Goal: Task Accomplishment & Management: Manage account settings

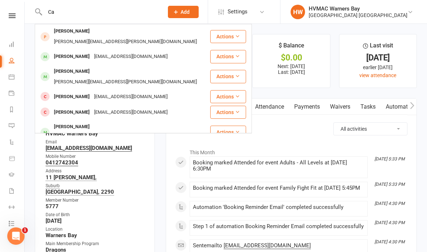
type input "C"
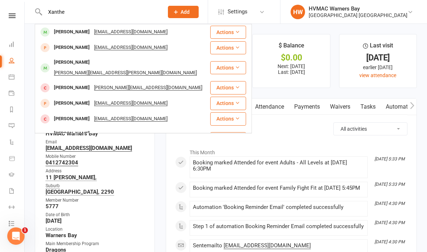
type input "Xanthe"
click at [165, 33] on div "[PERSON_NAME] [EMAIL_ADDRESS][DOMAIN_NAME]" at bounding box center [122, 32] width 174 height 15
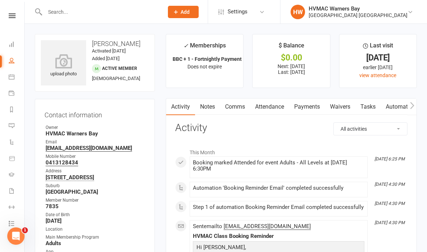
click at [339, 107] on link "Waivers" at bounding box center [340, 106] width 30 height 17
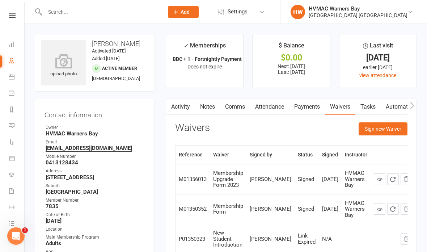
click at [389, 130] on button "Sign new Waiver" at bounding box center [383, 128] width 49 height 13
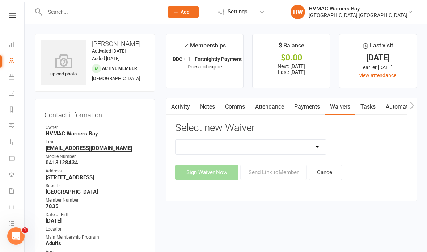
click at [291, 143] on select "Cancellation Form Cancellation Form - Kinder Kicks Fitness Challenge Goals Asse…" at bounding box center [251, 147] width 151 height 14
select select "9664"
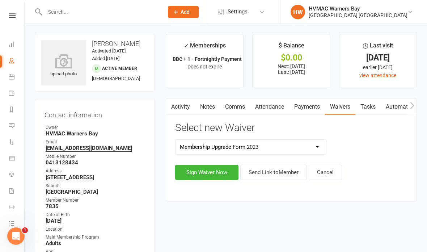
click at [206, 169] on button "Sign Waiver Now" at bounding box center [206, 172] width 63 height 15
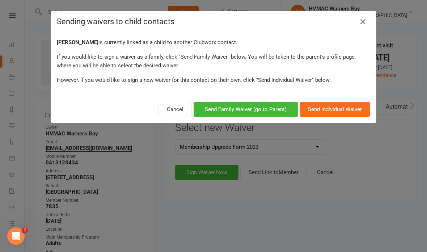
click at [267, 111] on button "Send Family Waiver (go to Parent)" at bounding box center [246, 109] width 104 height 15
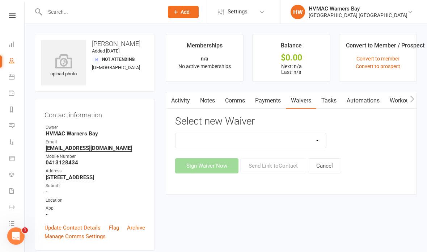
click at [290, 138] on select "Cancellation Form Cancellation Form - Kinder Kicks Fitness Challenge Goals Asse…" at bounding box center [251, 140] width 151 height 14
select select "9664"
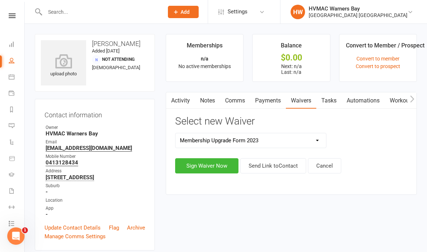
click at [215, 164] on button "Sign Waiver Now" at bounding box center [206, 165] width 63 height 15
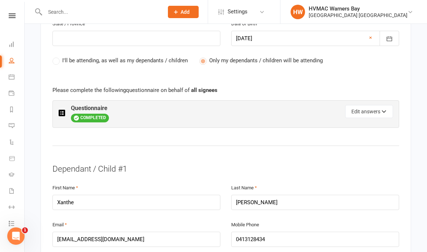
click at [366, 105] on button "Edit answers" at bounding box center [369, 111] width 48 height 13
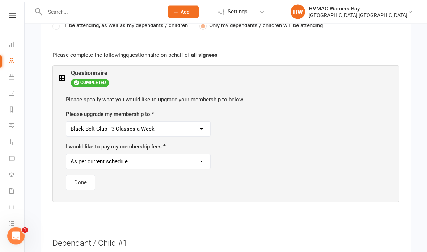
scroll to position [413, 0]
click at [199, 122] on select "Kindymites or Minimites Twice a Week Membership Dynamites/Dragons/Adults Basic …" at bounding box center [138, 129] width 144 height 14
select select "Black Belt Club - 4 or more classes a week (Unlimited Training)"
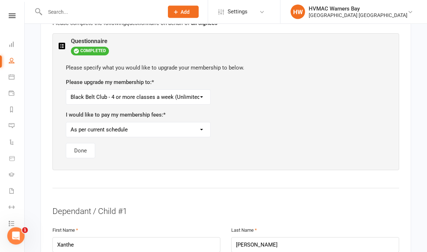
scroll to position [445, 0]
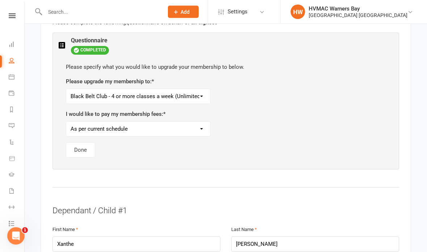
click at [79, 148] on button "Done" at bounding box center [80, 150] width 29 height 15
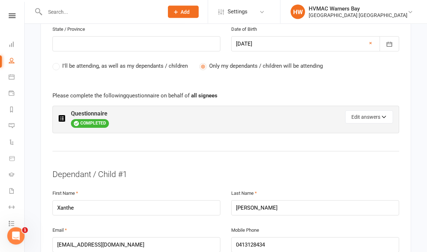
click at [302, 115] on div "Edit answers" at bounding box center [309, 117] width 167 height 13
click at [368, 115] on button "Edit answers" at bounding box center [369, 117] width 48 height 13
select select "Black Belt Club - 4 or more classes a week (Unlimited Training)"
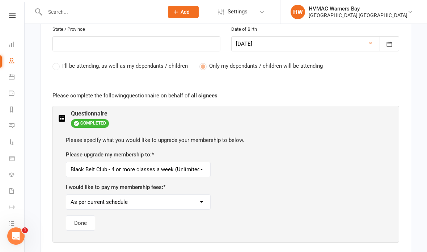
click at [190, 162] on select "Kindymites or Minimites Twice a Week Membership Dynamites/Dragons/Adults Basic …" at bounding box center [138, 169] width 144 height 14
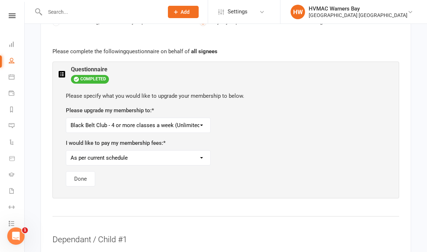
click at [79, 172] on button "Done" at bounding box center [80, 178] width 29 height 15
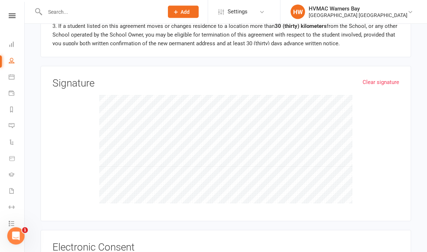
scroll to position [959, 0]
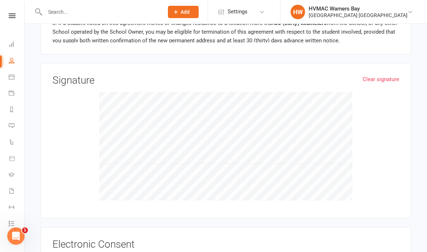
click at [57, 252] on input "I,[PERSON_NAME], agree to the terms and conditions of this membership as stated…" at bounding box center [54, 256] width 5 height 0
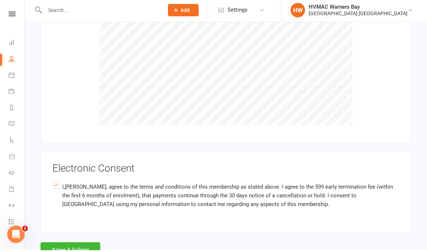
scroll to position [1033, 0]
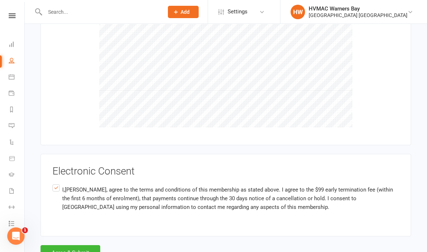
click at [59, 245] on button "Agree & Submit" at bounding box center [71, 252] width 60 height 15
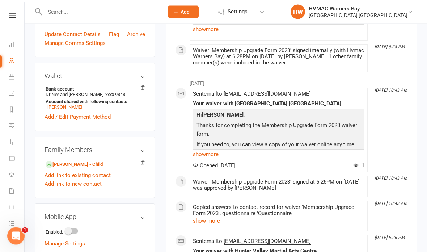
scroll to position [193, 0]
click at [71, 166] on link "[PERSON_NAME] - Child" at bounding box center [74, 165] width 57 height 8
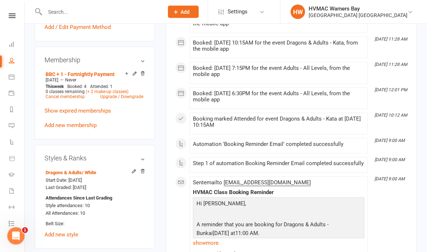
scroll to position [385, 0]
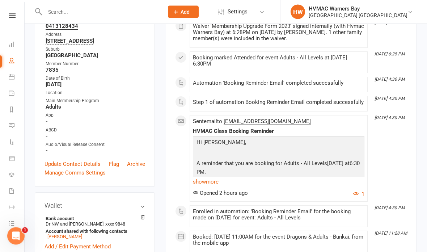
click at [74, 164] on link "Update Contact Details" at bounding box center [73, 164] width 56 height 9
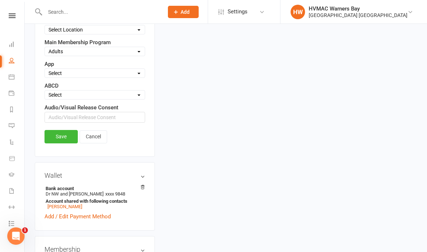
scroll to position [303, 0]
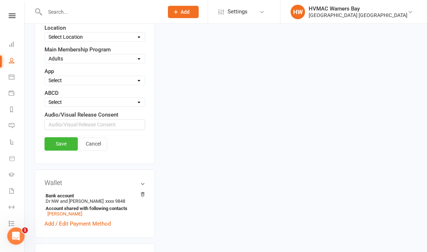
click at [112, 84] on select "Select Active Family Suspended Opt Out N/A" at bounding box center [95, 80] width 100 height 8
select select "Active"
click at [61, 149] on link "Save" at bounding box center [61, 143] width 33 height 13
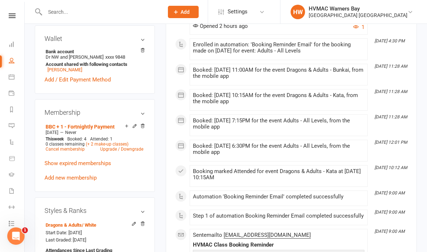
click at [114, 13] on input "text" at bounding box center [101, 12] width 116 height 10
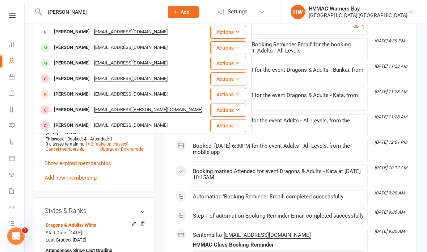
type input "[PERSON_NAME]"
click at [157, 49] on div "[PERSON_NAME] [EMAIL_ADDRESS][DOMAIN_NAME]" at bounding box center [122, 47] width 174 height 15
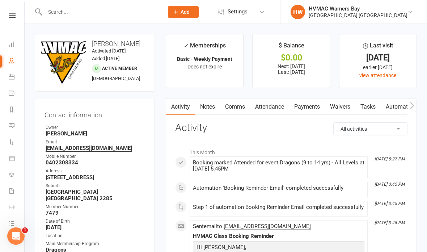
click at [338, 107] on link "Waivers" at bounding box center [340, 106] width 30 height 17
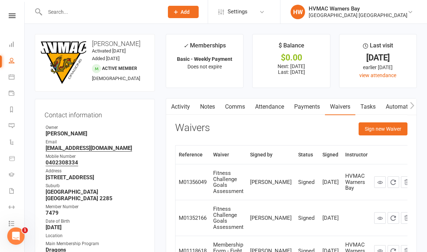
click at [377, 134] on button "Sign new Waiver" at bounding box center [383, 128] width 49 height 13
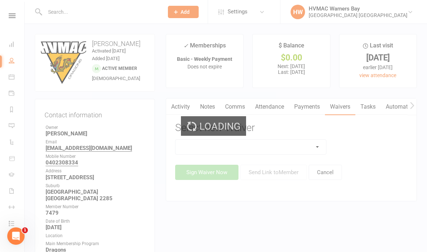
click at [257, 144] on div "Loading" at bounding box center [213, 126] width 427 height 252
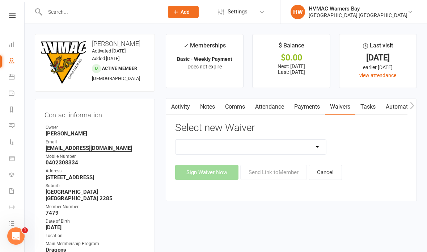
click at [264, 151] on select "Cancellation Form Cancellation Form - Kinder Kicks Fitness Challenge Goals Asse…" at bounding box center [251, 147] width 151 height 14
select select "13209"
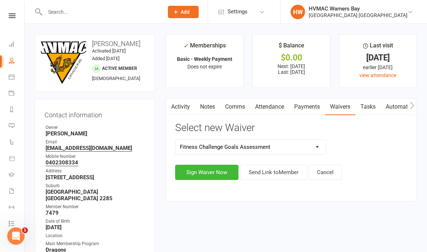
click at [214, 177] on button "Sign Waiver Now" at bounding box center [206, 172] width 63 height 15
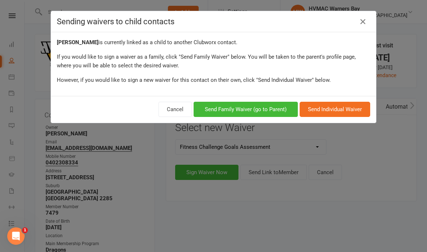
click at [335, 111] on button "Send Individual Waiver" at bounding box center [335, 109] width 71 height 15
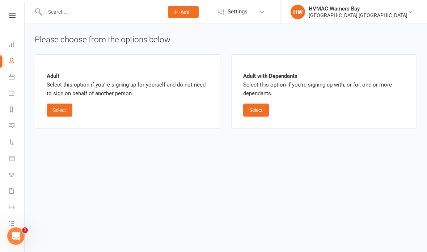
click at [64, 107] on button "Select" at bounding box center [60, 110] width 26 height 13
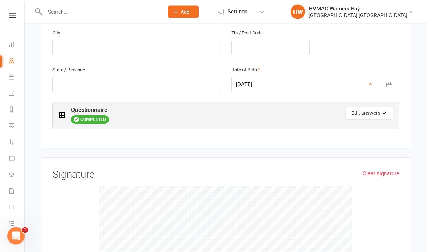
scroll to position [311, 0]
click at [377, 108] on button "Edit answers" at bounding box center [369, 113] width 48 height 13
select select "4"
select select "3"
select select "2"
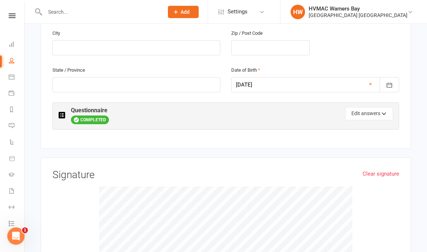
select select "4"
select select "5"
select select "4"
select select "3"
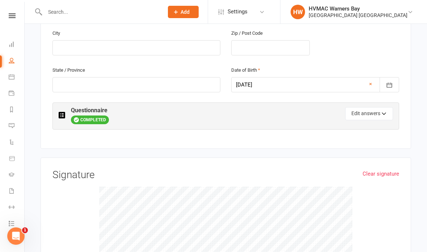
select select "5"
select select "Chitokai Karate"
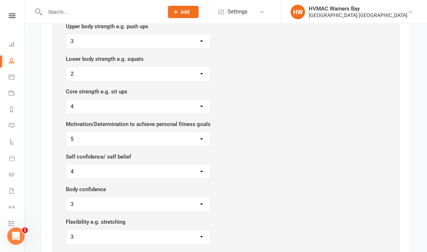
scroll to position [491, 0]
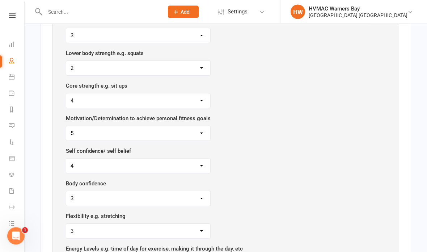
click at [187, 61] on select "1 2 3 4 5" at bounding box center [138, 68] width 144 height 14
select select "4"
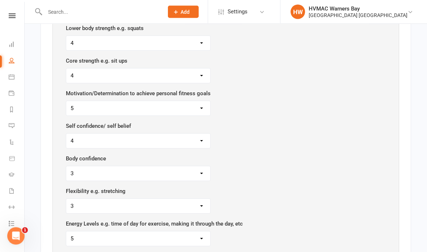
scroll to position [516, 0]
click at [170, 70] on select "1 2 3 4 5" at bounding box center [138, 75] width 144 height 14
select select "5"
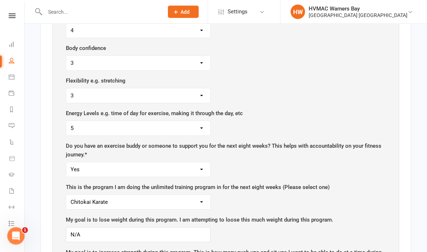
scroll to position [627, 0]
click at [147, 59] on select "1 2 3 4 5" at bounding box center [138, 62] width 144 height 14
select select "4"
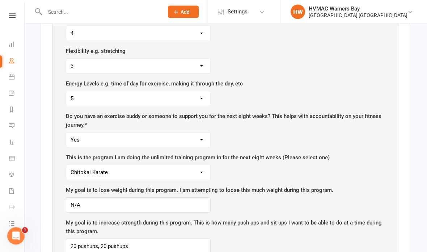
scroll to position [657, 0]
click at [156, 59] on select "1 2 3 4 5" at bounding box center [138, 66] width 144 height 14
select select "4"
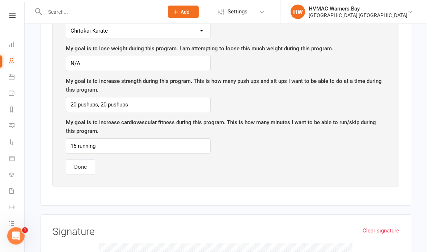
scroll to position [799, 0]
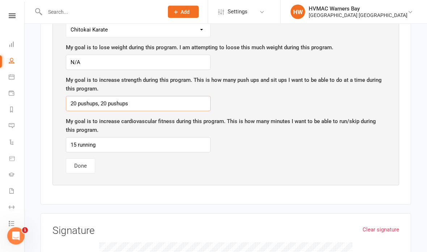
click at [142, 96] on input "20 pushups, 20 pushups" at bounding box center [138, 103] width 145 height 15
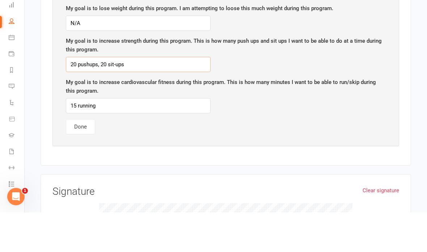
click at [106, 96] on input "20 pushups, 20 sit-ups" at bounding box center [138, 103] width 145 height 15
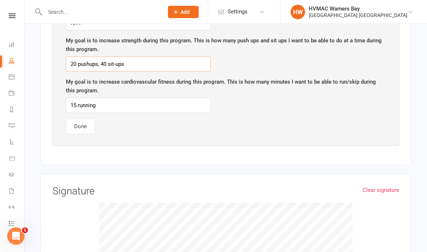
type input "20 pushups, 40 sit-ups"
click at [78, 98] on input "15 running" at bounding box center [138, 105] width 145 height 15
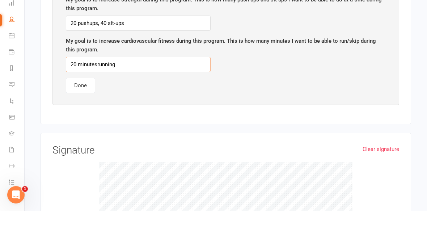
type input "20 minutes running"
click at [84, 119] on button "Done" at bounding box center [80, 126] width 29 height 15
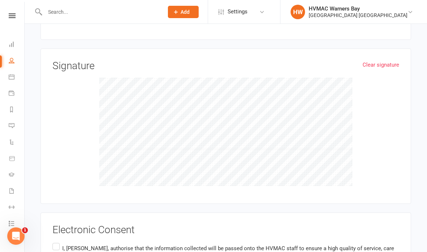
scroll to position [420, 0]
click at [63, 244] on p "I, [PERSON_NAME] , authorise that the information collected will be passed onto…" at bounding box center [230, 252] width 337 height 17
click at [57, 242] on input "I, [PERSON_NAME] , authorise that the information collected will be passed onto…" at bounding box center [54, 242] width 5 height 0
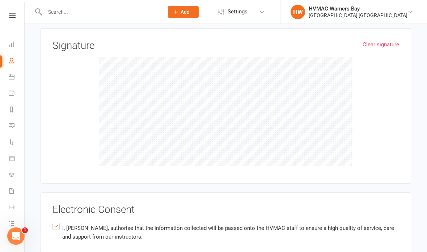
scroll to position [466, 0]
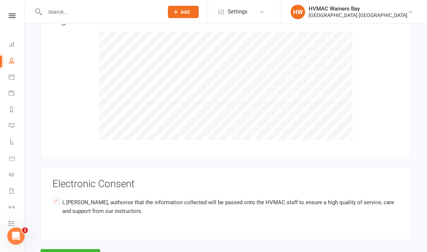
click at [79, 249] on button "Agree & Submit" at bounding box center [71, 256] width 60 height 15
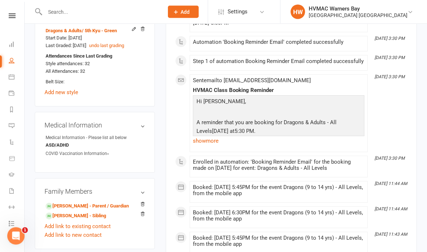
scroll to position [518, 0]
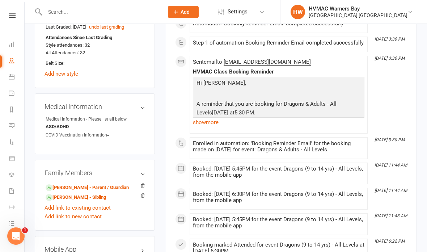
click at [86, 184] on link "[PERSON_NAME] - Parent / Guardian" at bounding box center [87, 188] width 83 height 8
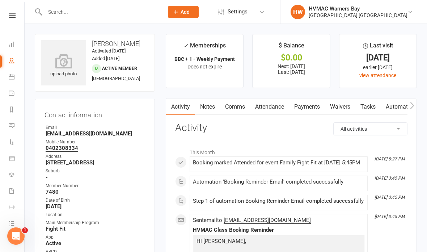
click at [334, 106] on link "Waivers" at bounding box center [340, 106] width 30 height 17
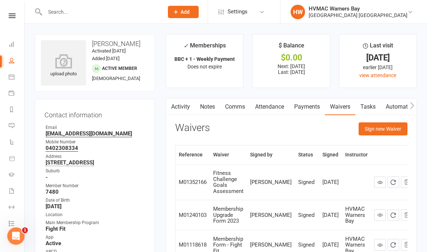
click at [391, 127] on button "Sign new Waiver" at bounding box center [383, 128] width 49 height 13
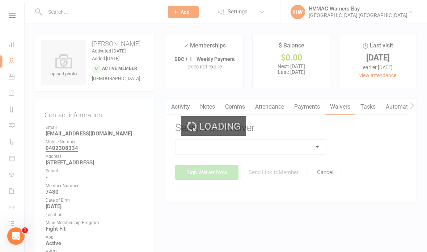
scroll to position [4, 0]
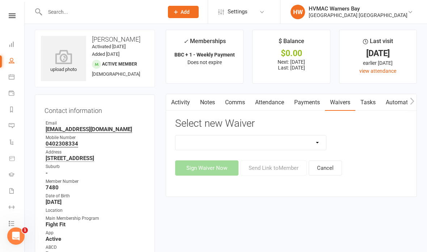
click at [225, 131] on div "Select new Waiver Cancellation Form Cancellation Form - Kinder Kicks Fitness Ch…" at bounding box center [291, 147] width 232 height 58
click at [233, 136] on select "Cancellation Form Cancellation Form - Kinder Kicks Fitness Challenge Goals Asse…" at bounding box center [251, 142] width 151 height 14
select select "13209"
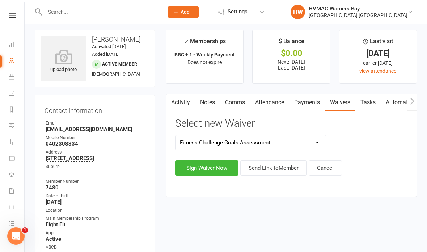
click at [204, 172] on button "Sign Waiver Now" at bounding box center [206, 167] width 63 height 15
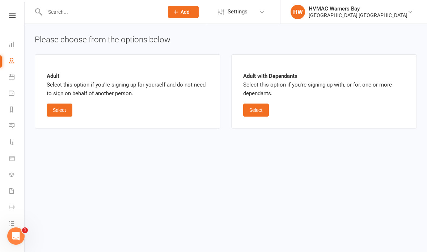
click at [68, 112] on button "Select" at bounding box center [60, 110] width 26 height 13
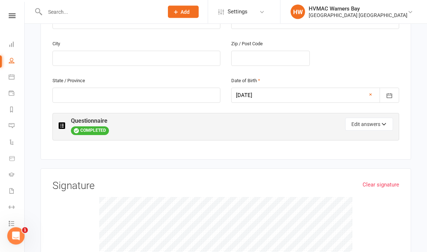
scroll to position [322, 0]
click at [377, 117] on button "Edit answers" at bounding box center [369, 123] width 48 height 13
select select "3"
select select "2"
select select "3"
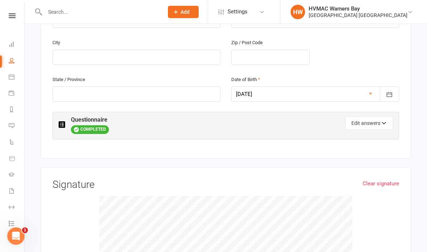
select select "1"
select select "4"
select select "2"
select select "1"
select select "3"
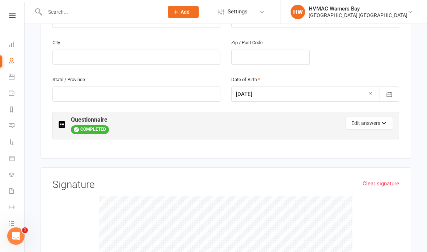
select select "3"
select select "Hunter Fight Fit (Muary Thai based fitness program)"
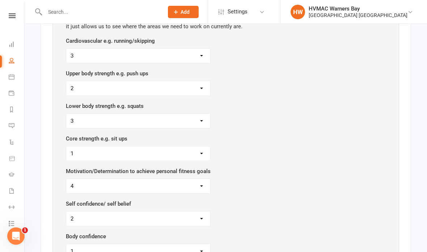
scroll to position [452, 0]
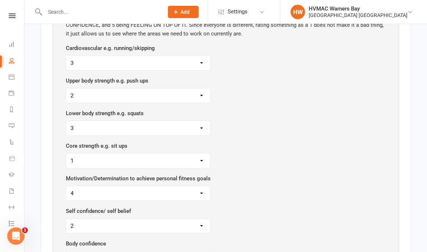
click at [138, 56] on select "1 2 3 4 5" at bounding box center [138, 63] width 144 height 14
select select "4"
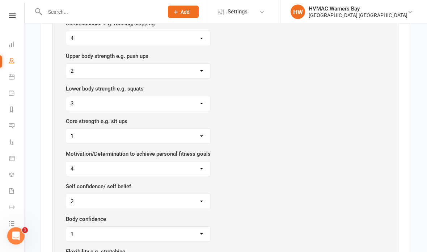
scroll to position [476, 0]
click at [145, 64] on select "1 2 3 4 5" at bounding box center [138, 71] width 144 height 14
select select "3"
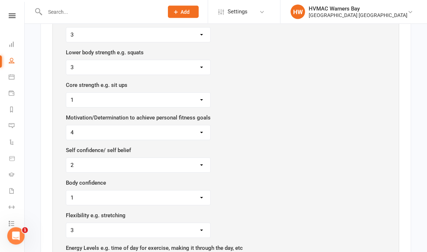
scroll to position [516, 0]
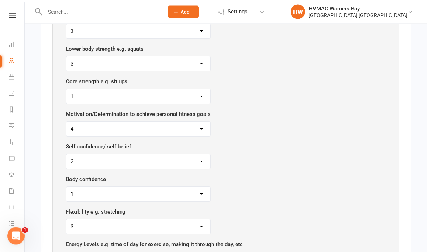
click at [152, 57] on select "1 2 3 4 5" at bounding box center [138, 64] width 144 height 14
select select "4"
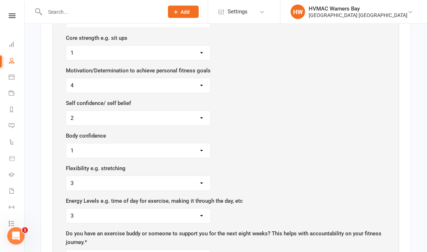
scroll to position [560, 0]
click at [134, 46] on select "1 2 3 4 5" at bounding box center [138, 53] width 144 height 14
select select "2"
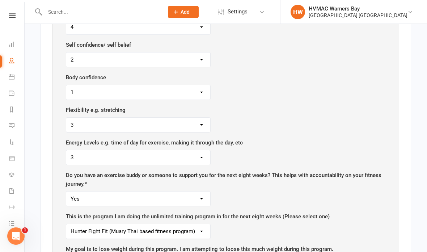
scroll to position [615, 0]
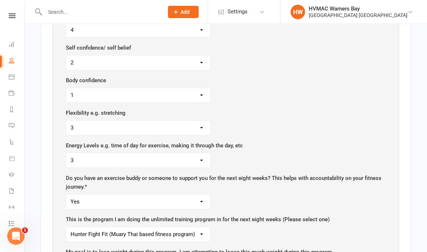
click at [184, 58] on select "1 2 3 4 5" at bounding box center [138, 62] width 144 height 14
select select "4"
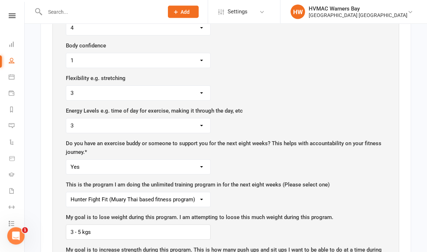
scroll to position [650, 0]
click at [149, 53] on select "1 2 3 4 5" at bounding box center [138, 60] width 144 height 14
select select "3"
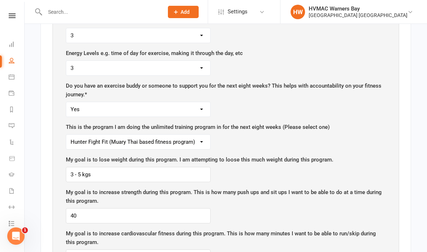
scroll to position [708, 0]
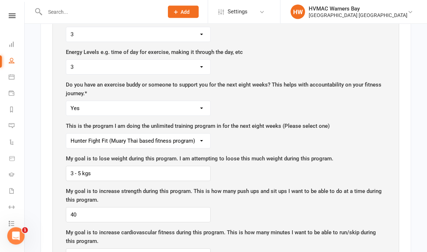
click at [154, 61] on select "1 2 3 4 5" at bounding box center [138, 67] width 144 height 14
select select "4"
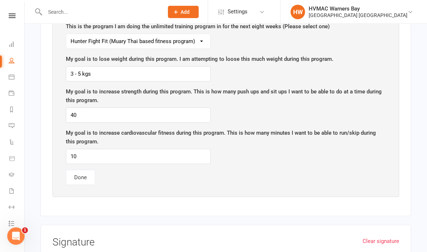
scroll to position [820, 0]
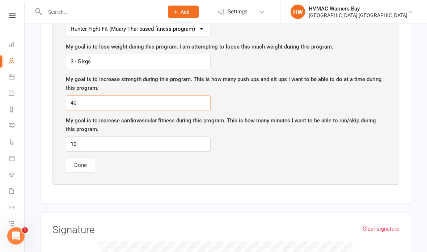
click at [98, 96] on input "40" at bounding box center [138, 103] width 145 height 15
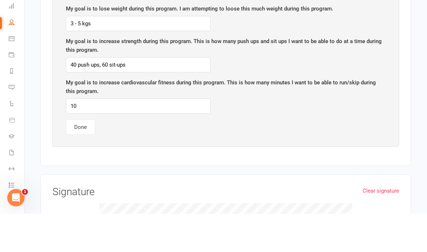
scroll to position [859, 0]
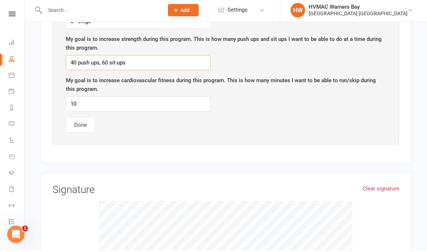
type input "40 push ups, 60 sit-ups"
click at [111, 98] on input "10" at bounding box center [138, 105] width 145 height 15
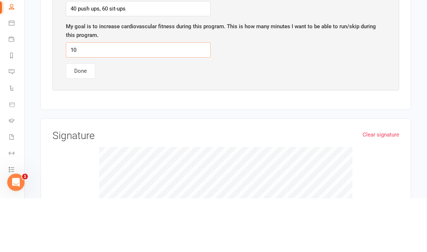
click at [117, 96] on input "10" at bounding box center [138, 103] width 145 height 15
type input "15 minutes"
click at [77, 117] on button "Done" at bounding box center [80, 124] width 29 height 15
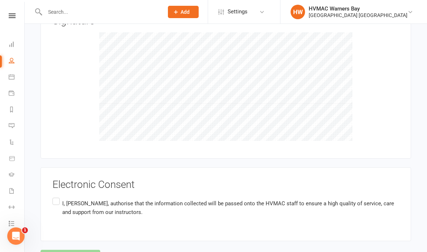
scroll to position [486, 0]
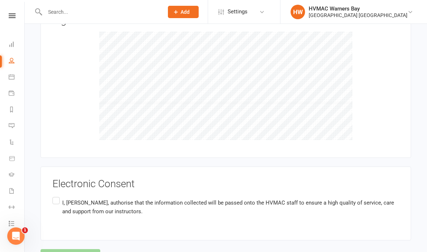
click at [58, 195] on label "I, [PERSON_NAME] , authorise that the information collected will be passed onto…" at bounding box center [225, 206] width 347 height 23
click at [57, 195] on input "I, [PERSON_NAME] , authorise that the information collected will be passed onto…" at bounding box center [54, 195] width 5 height 0
click at [90, 249] on button "Agree & Submit" at bounding box center [71, 256] width 60 height 15
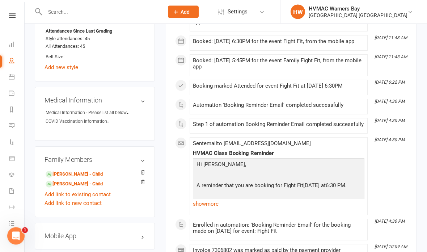
scroll to position [519, 0]
click at [83, 180] on link "[PERSON_NAME] - Child" at bounding box center [74, 184] width 57 height 8
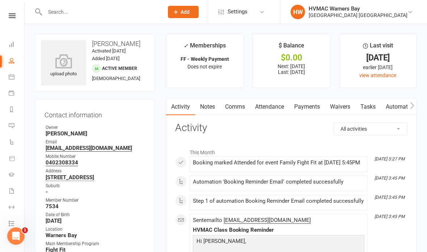
click at [339, 103] on link "Waivers" at bounding box center [340, 106] width 30 height 17
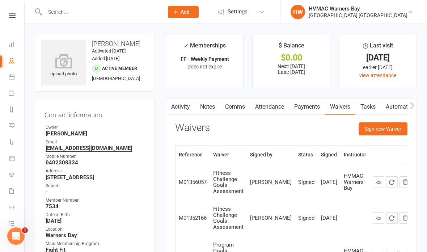
click at [384, 132] on button "Sign new Waiver" at bounding box center [383, 128] width 49 height 13
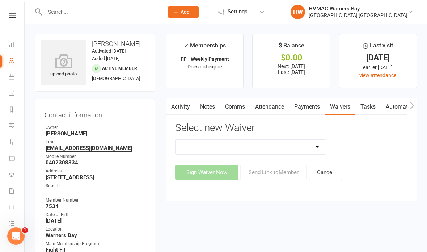
click at [278, 144] on select "Cancellation Form Cancellation Form - Kinder Kicks Fitness Challenge Goals Asse…" at bounding box center [251, 147] width 151 height 14
select select "13209"
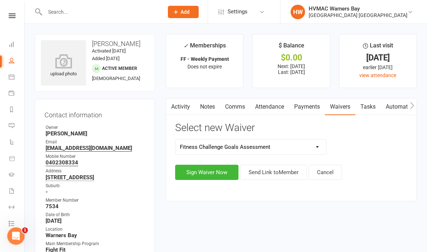
click at [203, 165] on button "Sign Waiver Now" at bounding box center [206, 172] width 63 height 15
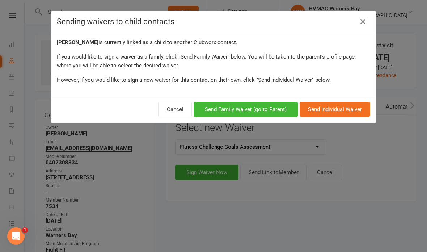
click at [340, 108] on button "Send Individual Waiver" at bounding box center [335, 109] width 71 height 15
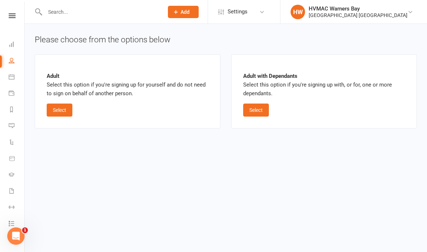
click at [56, 107] on button "Select" at bounding box center [60, 110] width 26 height 13
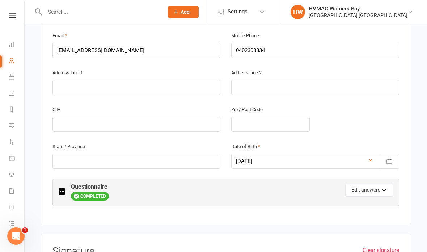
scroll to position [241, 0]
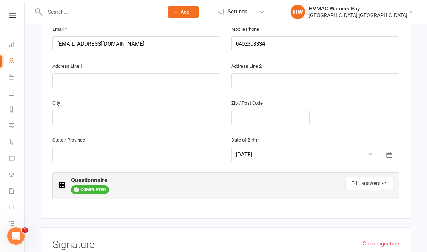
click at [381, 177] on button "Edit answers" at bounding box center [369, 183] width 48 height 13
select select "4"
select select "5"
select select "4"
select select "5"
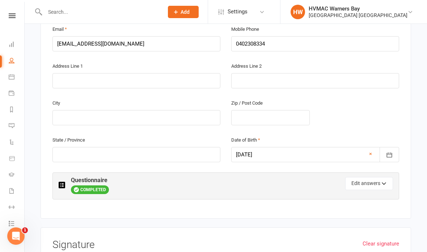
select select "4"
select select "5"
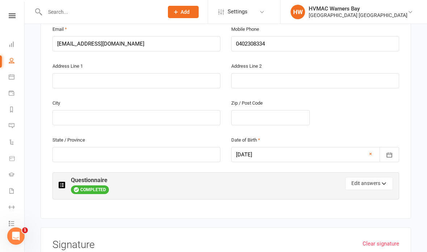
select select "Hunter Fight Fit (Muary Thai based fitness program)"
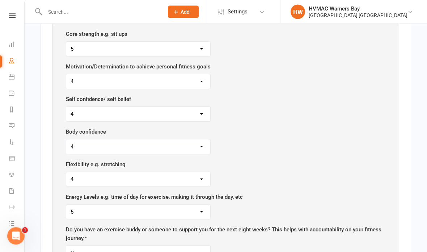
scroll to position [543, 0]
click at [160, 74] on select "1 2 3 4 5" at bounding box center [138, 81] width 144 height 14
select select "5"
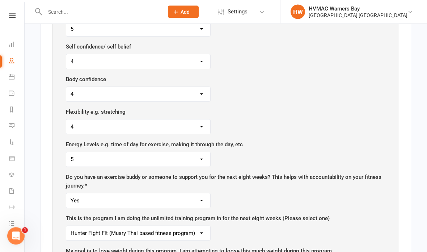
scroll to position [597, 0]
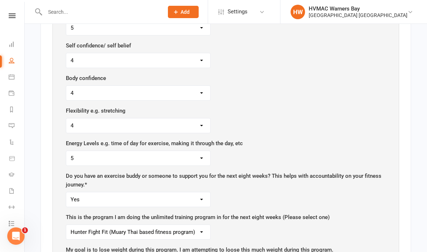
click at [191, 53] on select "1 2 3 4 5" at bounding box center [138, 60] width 144 height 14
select select "5"
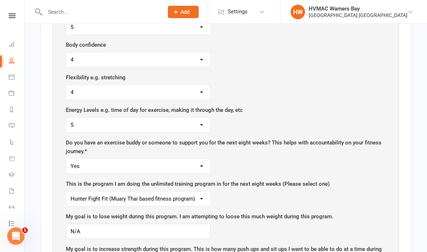
scroll to position [618, 0]
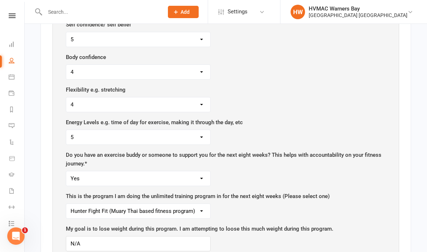
click at [166, 65] on select "1 2 3 4 5" at bounding box center [138, 72] width 144 height 14
select select "5"
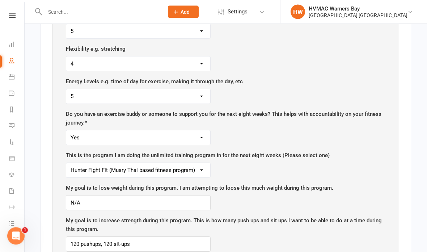
scroll to position [658, 0]
click at [181, 57] on select "1 2 3 4 5" at bounding box center [138, 64] width 144 height 14
select select "5"
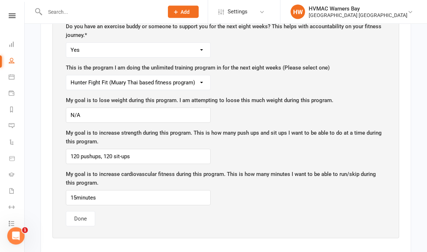
scroll to position [756, 0]
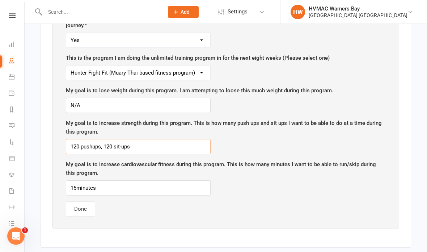
click at [71, 139] on input "120 pushups, 120 sit-ups" at bounding box center [138, 146] width 145 height 15
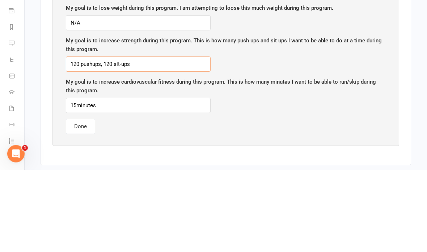
click at [75, 139] on input "120 pushups, 120 sit-ups" at bounding box center [138, 146] width 145 height 15
click at [108, 139] on input "130 pushups, 120 sit-ups" at bounding box center [138, 146] width 145 height 15
click at [110, 139] on input "130 pushups, 120 sit-ups" at bounding box center [138, 146] width 145 height 15
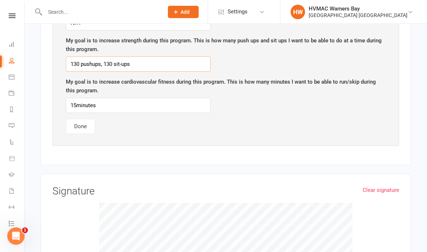
type input "130 pushups, 130 sit-ups"
click at [72, 98] on input "15minutes" at bounding box center [138, 105] width 145 height 15
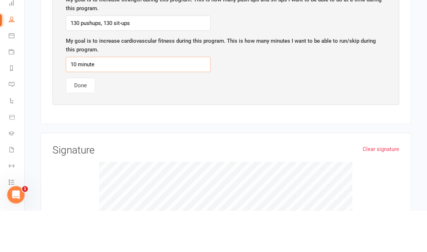
type input "10 minutes"
click at [94, 119] on button "Done" at bounding box center [80, 126] width 29 height 15
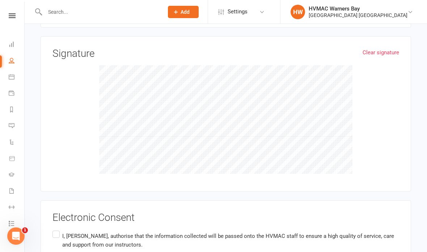
scroll to position [434, 0]
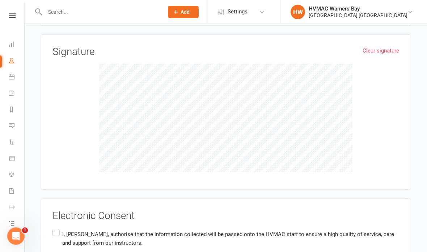
click at [57, 227] on label "I, [PERSON_NAME] , authorise that the information collected will be passed onto…" at bounding box center [225, 238] width 347 height 23
click at [57, 227] on input "I, [PERSON_NAME] , authorise that the information collected will be passed onto…" at bounding box center [54, 227] width 5 height 0
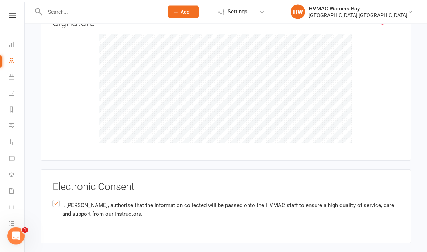
scroll to position [466, 0]
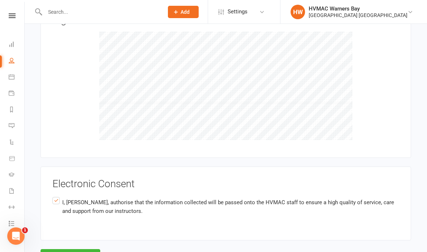
click at [83, 249] on button "Agree & Submit" at bounding box center [71, 256] width 60 height 15
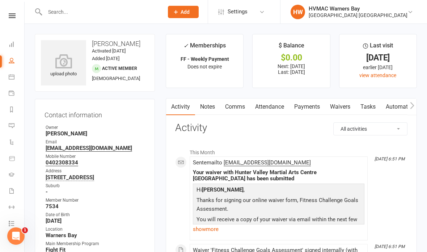
click at [16, 11] on nav "Clubworx Dashboard People Calendar Payments Reports Messages Automations Produc…" at bounding box center [12, 128] width 25 height 252
click at [14, 12] on nav "Clubworx Dashboard People Calendar Payments Reports Messages Automations Produc…" at bounding box center [12, 128] width 25 height 252
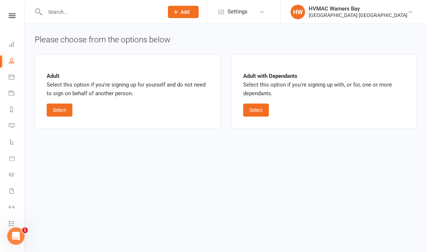
click at [9, 125] on icon at bounding box center [12, 126] width 6 height 6
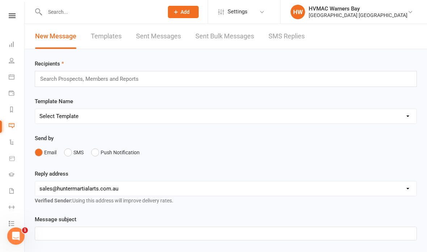
click at [6, 62] on li "People" at bounding box center [12, 61] width 24 height 16
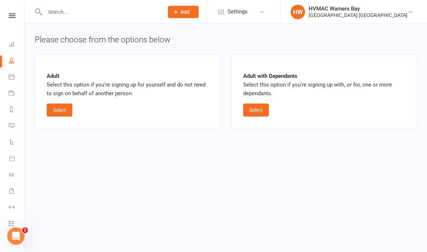
click at [13, 71] on link "Calendar" at bounding box center [17, 77] width 16 height 16
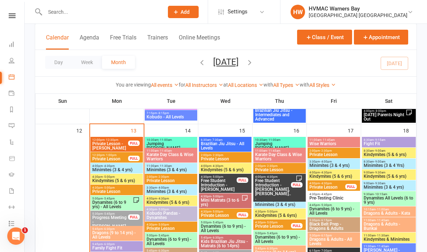
scroll to position [515, 0]
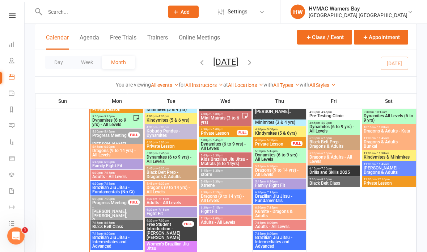
click at [127, 225] on span "Black Belt Class" at bounding box center [117, 227] width 50 height 4
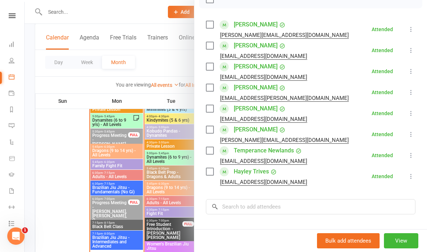
scroll to position [117, 0]
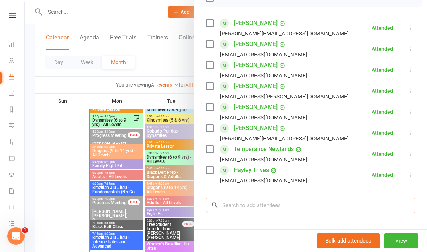
click at [332, 205] on input "search" at bounding box center [311, 205] width 210 height 15
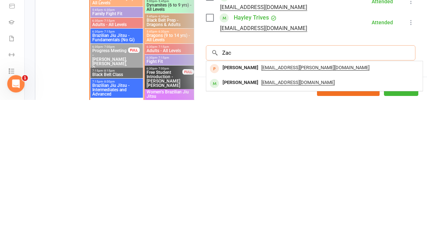
type input "Zac"
click at [240, 230] on div "[PERSON_NAME]" at bounding box center [241, 235] width 42 height 10
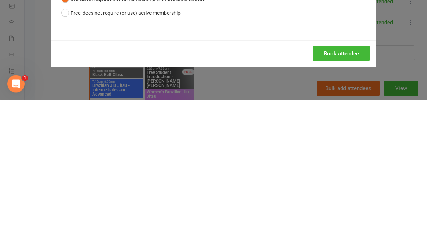
scroll to position [749, 0]
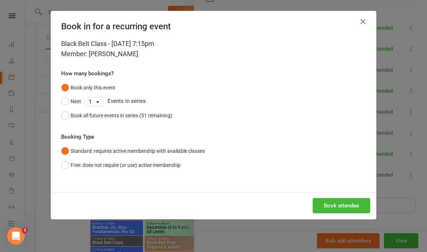
click at [346, 203] on button "Book attendee" at bounding box center [342, 205] width 58 height 15
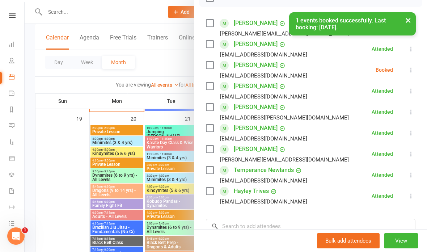
scroll to position [89, 0]
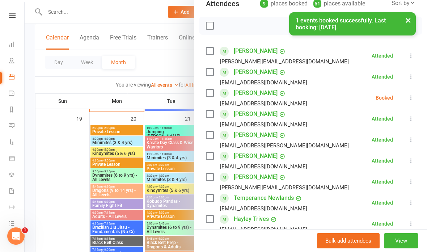
click at [413, 100] on icon at bounding box center [411, 97] width 7 height 7
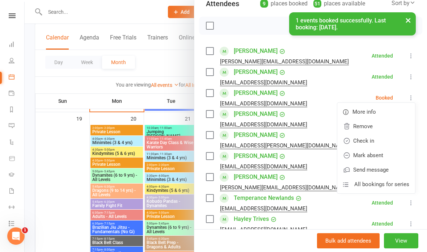
click at [394, 140] on link "Check in" at bounding box center [376, 141] width 78 height 14
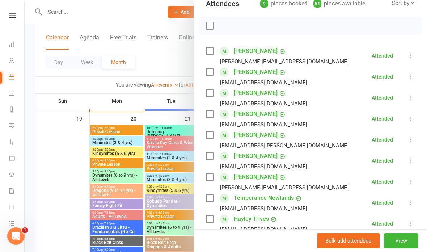
click at [59, 151] on div at bounding box center [226, 126] width 402 height 252
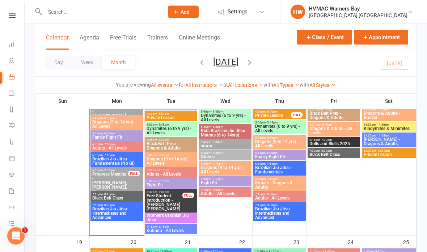
scroll to position [626, 0]
click at [178, 176] on span "Adults - All Levels" at bounding box center [171, 174] width 50 height 4
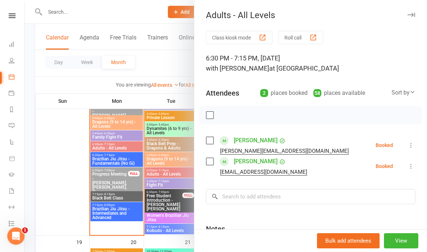
click at [170, 186] on div at bounding box center [226, 126] width 402 height 252
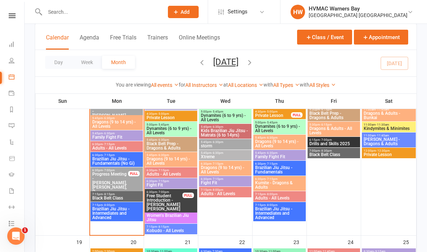
click at [180, 185] on span "Fight Fit" at bounding box center [171, 185] width 50 height 4
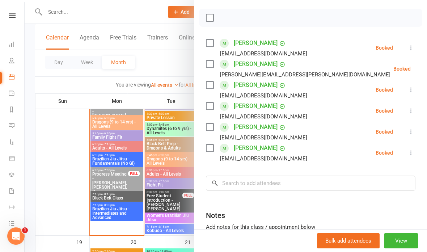
scroll to position [100, 0]
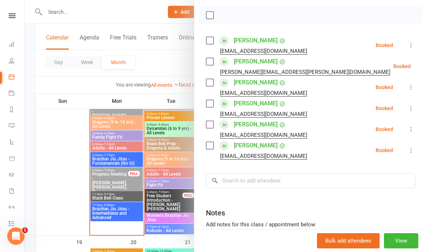
click at [161, 192] on div at bounding box center [226, 126] width 402 height 252
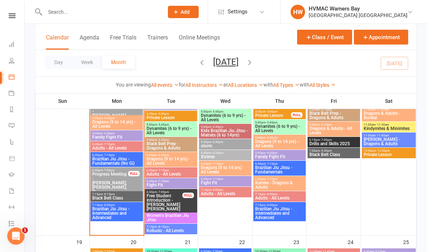
click at [229, 182] on span "Fight Fit" at bounding box center [226, 183] width 50 height 4
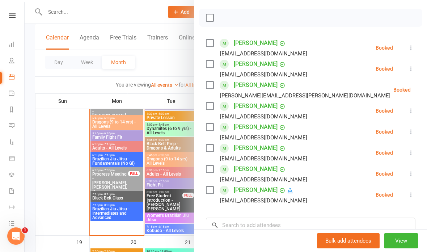
scroll to position [97, 0]
click at [156, 168] on div at bounding box center [226, 126] width 402 height 252
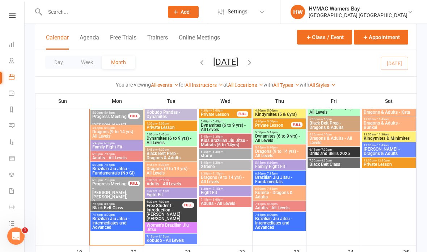
scroll to position [616, 0]
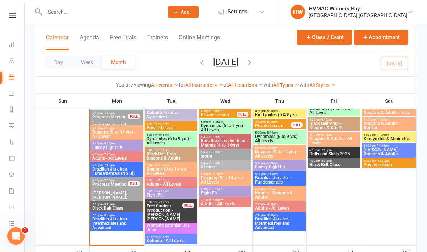
click at [290, 173] on span "6:30pm - 7:15pm" at bounding box center [280, 173] width 50 height 3
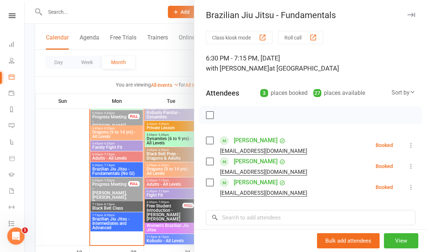
click at [164, 170] on div at bounding box center [226, 126] width 402 height 252
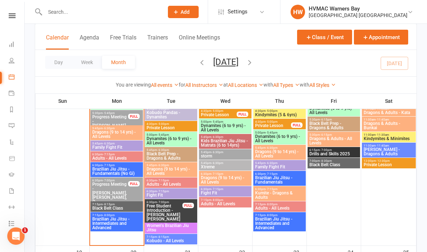
click at [282, 167] on span "Family Fight Fit" at bounding box center [280, 167] width 50 height 4
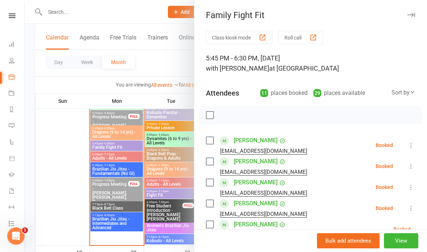
click at [157, 180] on div at bounding box center [226, 126] width 402 height 252
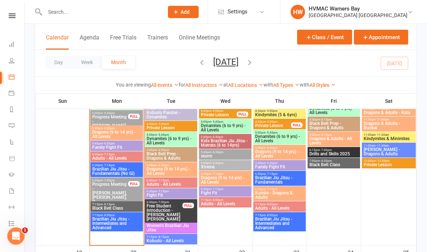
click at [285, 167] on span "Family Fight Fit" at bounding box center [280, 167] width 50 height 4
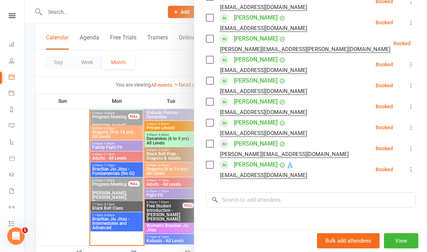
scroll to position [185, 0]
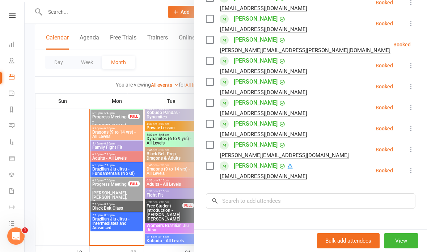
click at [129, 157] on div at bounding box center [226, 126] width 402 height 252
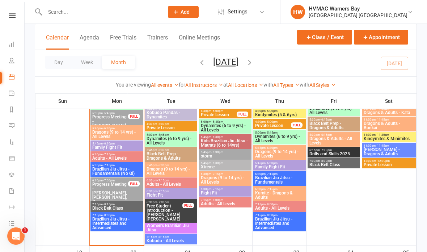
scroll to position [623, 0]
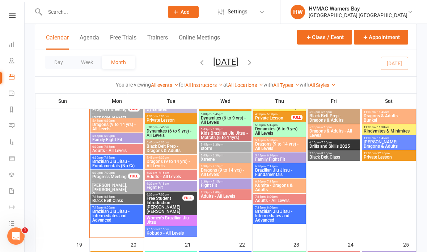
click at [280, 154] on span "5:45pm - 6:30pm" at bounding box center [280, 155] width 50 height 3
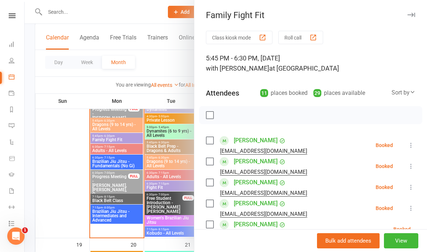
click at [160, 177] on div at bounding box center [226, 126] width 402 height 252
